Goal: Information Seeking & Learning: Learn about a topic

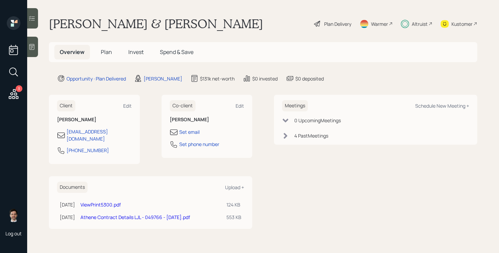
click at [107, 52] on span "Plan" at bounding box center [106, 51] width 11 height 7
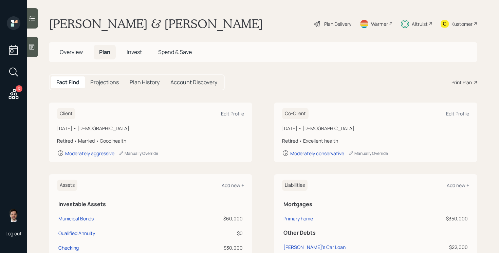
click at [335, 22] on div "Plan Delivery" at bounding box center [337, 23] width 27 height 7
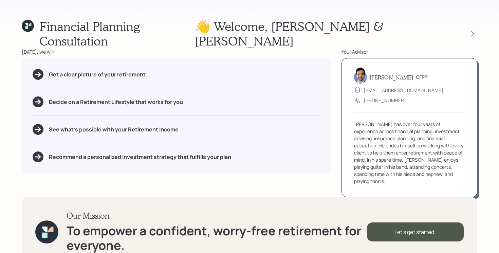
click at [481, 25] on div "Financial Planning Consultation 👋 Welcome , [PERSON_NAME] & [PERSON_NAME] [DATE…" at bounding box center [249, 126] width 499 height 253
click at [477, 25] on div "Financial Planning Consultation 👋 Welcome , [PERSON_NAME] & [PERSON_NAME] [DATE…" at bounding box center [249, 126] width 499 height 253
click at [471, 30] on icon at bounding box center [472, 33] width 7 height 7
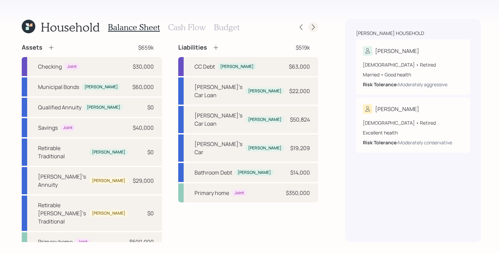
click at [310, 27] on icon at bounding box center [313, 27] width 7 height 7
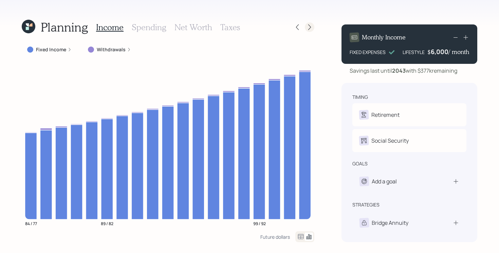
click at [308, 27] on icon at bounding box center [309, 27] width 7 height 7
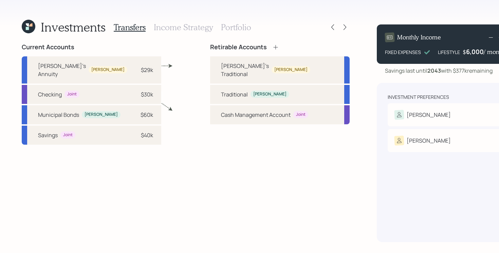
click at [242, 30] on h3 "Portfolio" at bounding box center [236, 27] width 30 height 10
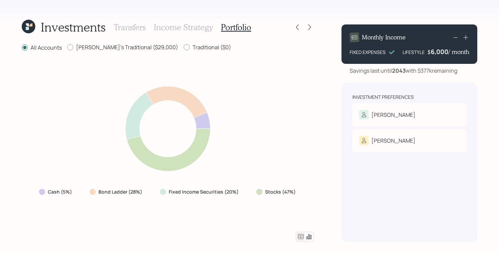
click at [301, 239] on icon at bounding box center [301, 236] width 6 height 5
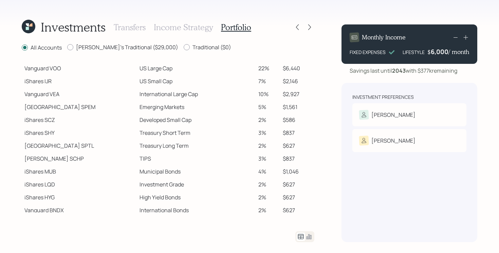
scroll to position [140, 0]
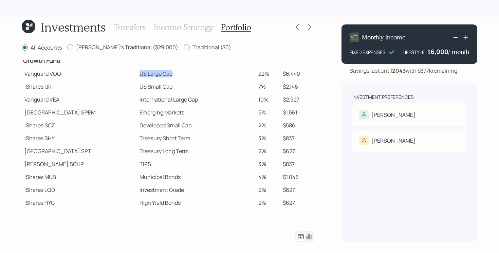
drag, startPoint x: 106, startPoint y: 72, endPoint x: 172, endPoint y: 75, distance: 66.9
click at [172, 75] on tr "Vanguard VOO US Large Cap 22% $6,440" at bounding box center [168, 73] width 293 height 13
click at [165, 85] on td "US Small Cap" at bounding box center [196, 86] width 119 height 13
drag, startPoint x: 101, startPoint y: 87, endPoint x: 167, endPoint y: 84, distance: 65.6
click at [167, 84] on tr "iShares IJR US Small Cap 7% $2,146" at bounding box center [168, 86] width 293 height 13
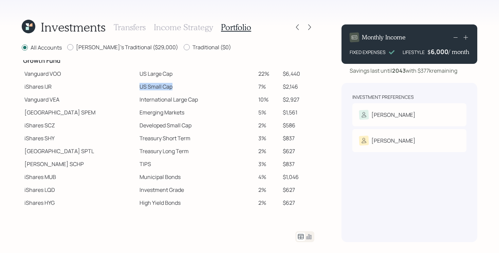
click at [167, 84] on td "US Small Cap" at bounding box center [196, 86] width 119 height 13
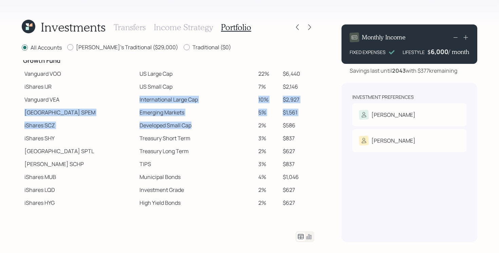
drag, startPoint x: 105, startPoint y: 100, endPoint x: 214, endPoint y: 126, distance: 112.2
click at [214, 126] on tbody "Spend Fund CASH Cash 4% $1,216 CASH Cash (Account Management) 1% $290 Stability…" at bounding box center [168, 77] width 293 height 315
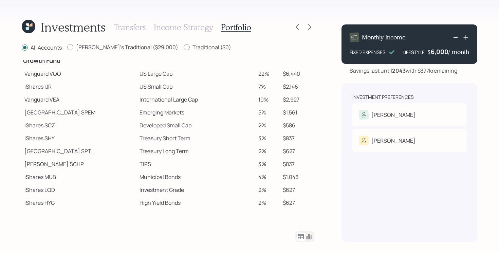
click at [140, 118] on td "Emerging Markets" at bounding box center [196, 112] width 119 height 13
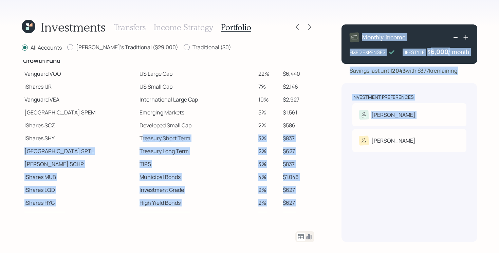
drag, startPoint x: 115, startPoint y: 138, endPoint x: 375, endPoint y: 205, distance: 268.7
click at [375, 205] on div "Investments Transfers Income Strategy Portfolio All Accounts [PERSON_NAME]'s Tr…" at bounding box center [249, 126] width 499 height 253
click at [263, 226] on div "All Accounts [PERSON_NAME]'s Traditional ($29,000) Traditional ($0) Spend Fund …" at bounding box center [168, 142] width 293 height 199
